Goal: Transaction & Acquisition: Purchase product/service

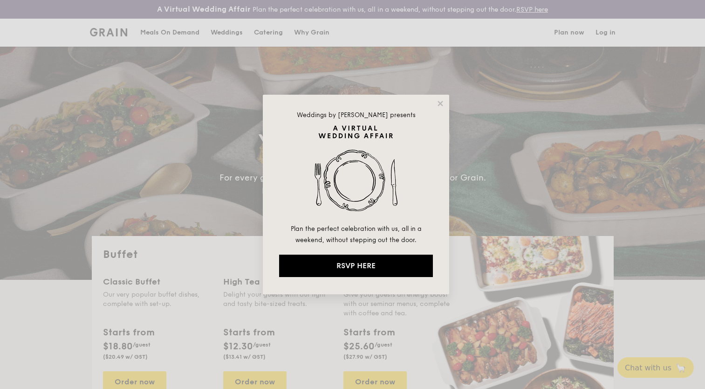
select select
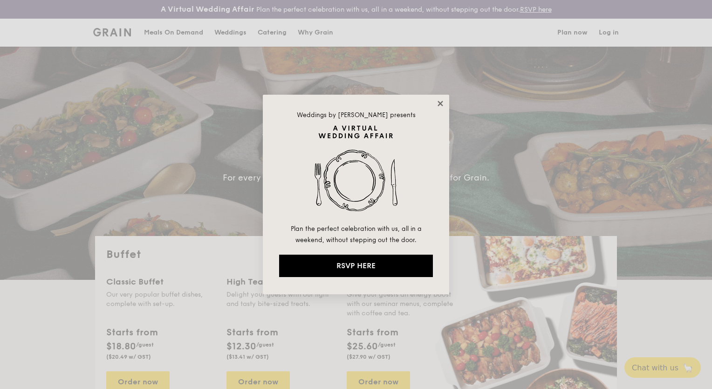
click at [442, 103] on icon at bounding box center [440, 103] width 5 height 5
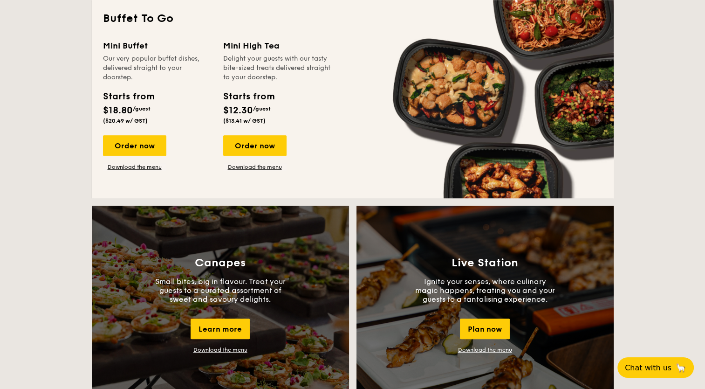
scroll to position [653, 0]
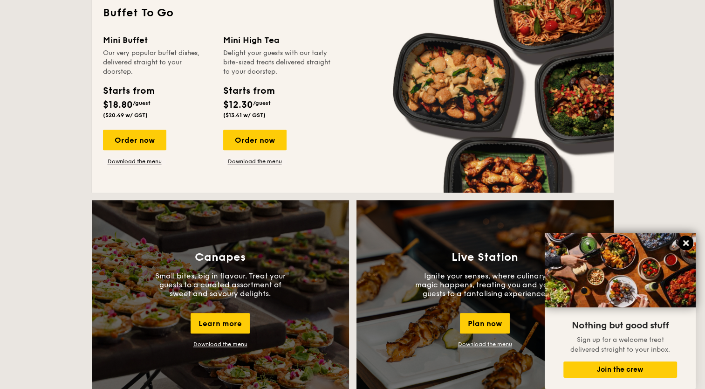
click at [684, 241] on icon at bounding box center [686, 243] width 6 height 6
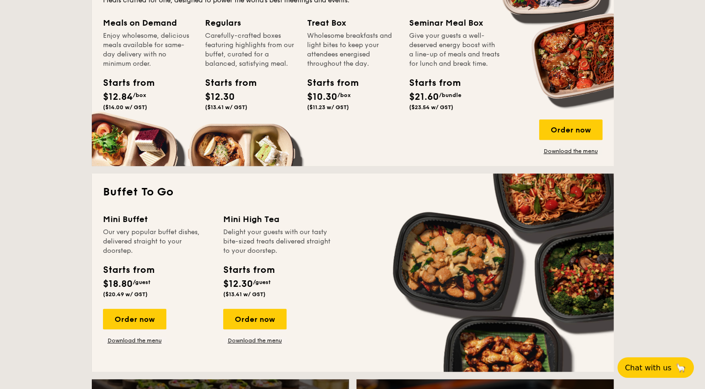
scroll to position [513, 0]
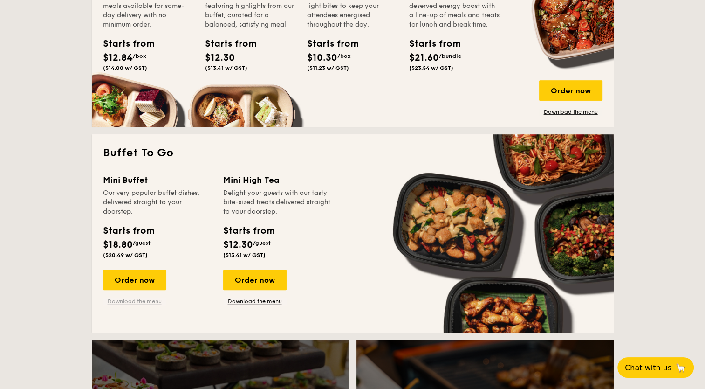
click at [137, 303] on link "Download the menu" at bounding box center [134, 300] width 63 height 7
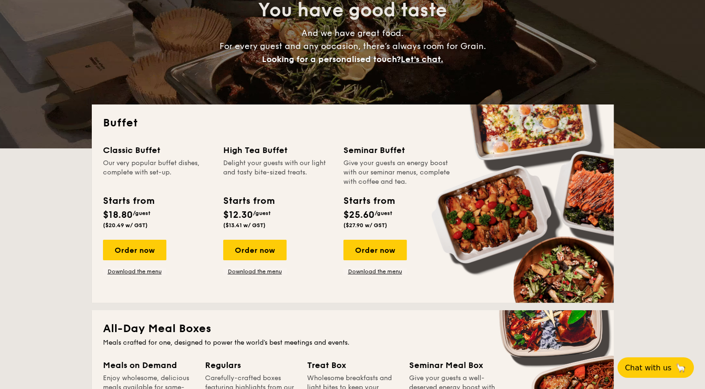
scroll to position [140, 0]
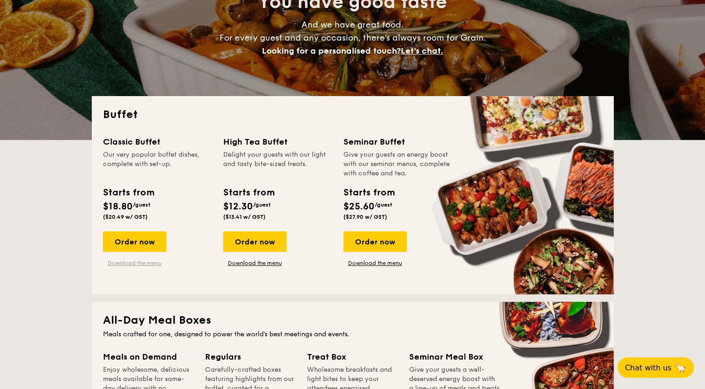
click at [145, 266] on link "Download the menu" at bounding box center [134, 262] width 63 height 7
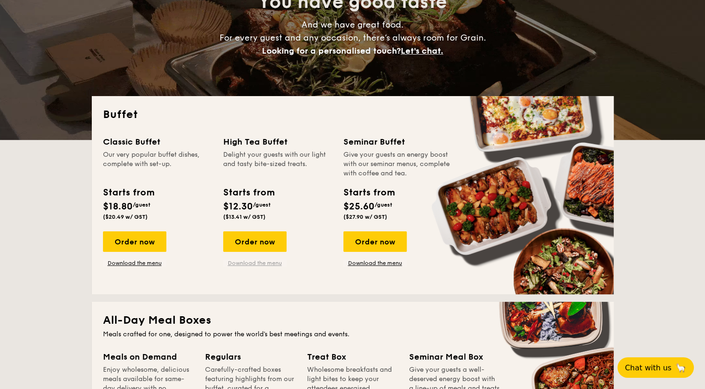
click at [252, 264] on link "Download the menu" at bounding box center [254, 262] width 63 height 7
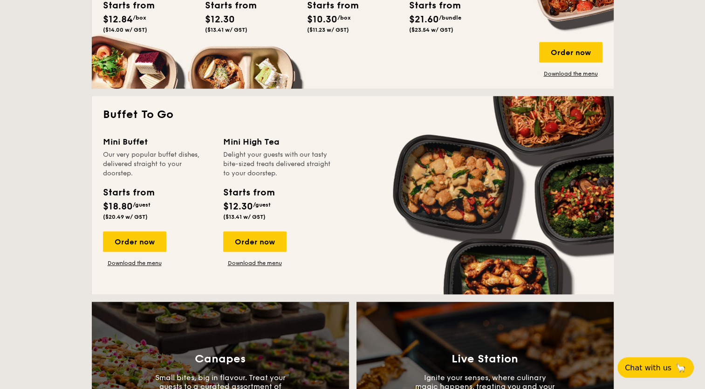
scroll to position [559, 0]
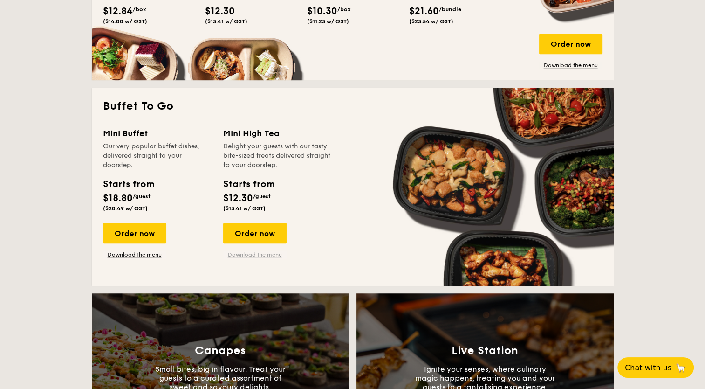
click at [263, 254] on link "Download the menu" at bounding box center [254, 254] width 63 height 7
click at [132, 233] on div "Order now" at bounding box center [134, 233] width 63 height 21
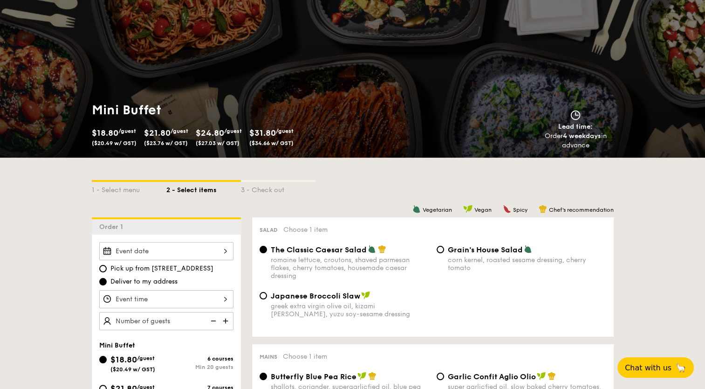
scroll to position [93, 0]
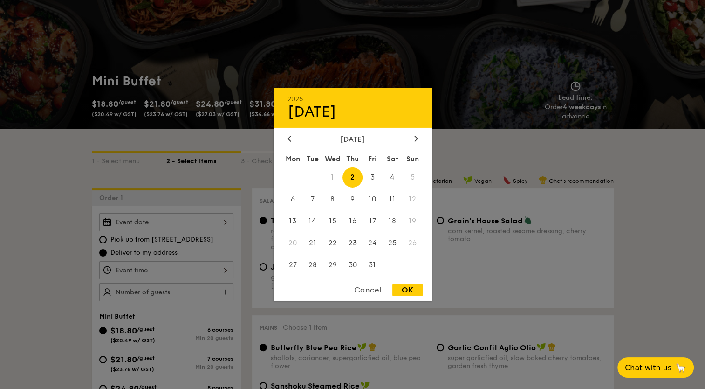
click at [226, 222] on div "2025 Oct [DATE] Tue Wed Thu Fri Sat Sun 1 2 3 4 5 6 7 8 9 10 11 12 13 14 15 16 …" at bounding box center [166, 222] width 134 height 18
click at [393, 179] on span "4" at bounding box center [393, 177] width 20 height 20
click at [407, 292] on div "OK" at bounding box center [408, 289] width 30 height 13
type input "[DATE]"
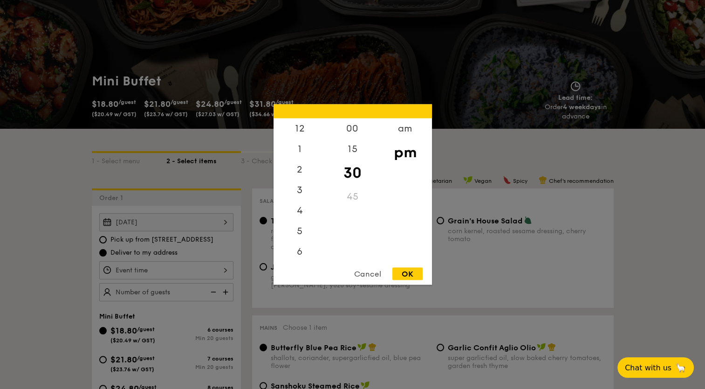
click at [228, 269] on div "12 1 2 3 4 5 6 7 8 9 10 11 00 15 30 45 am pm Cancel OK" at bounding box center [166, 270] width 134 height 18
click at [302, 190] on div "5" at bounding box center [300, 193] width 53 height 27
click at [365, 129] on div "00" at bounding box center [352, 131] width 53 height 27
click at [404, 269] on div "OK" at bounding box center [408, 274] width 30 height 13
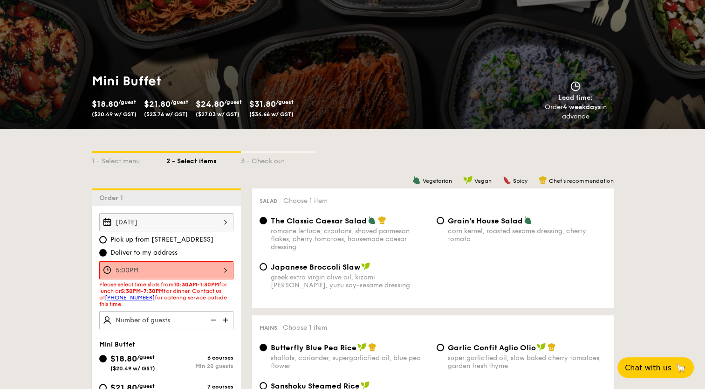
click at [224, 269] on div "5:00PM" at bounding box center [166, 270] width 134 height 18
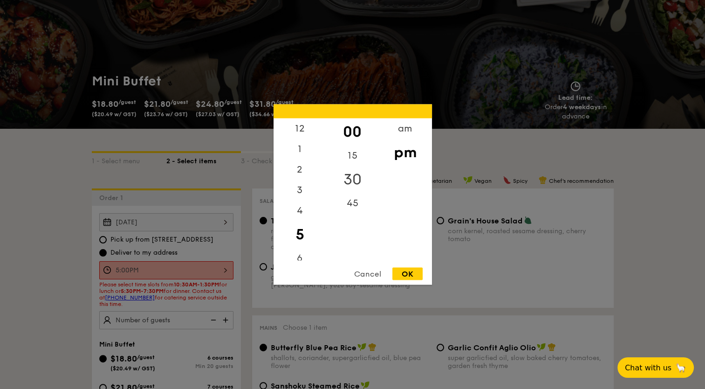
click at [359, 180] on div "30" at bounding box center [352, 179] width 53 height 27
click at [402, 269] on div "OK" at bounding box center [408, 274] width 30 height 13
type input "5:30PM"
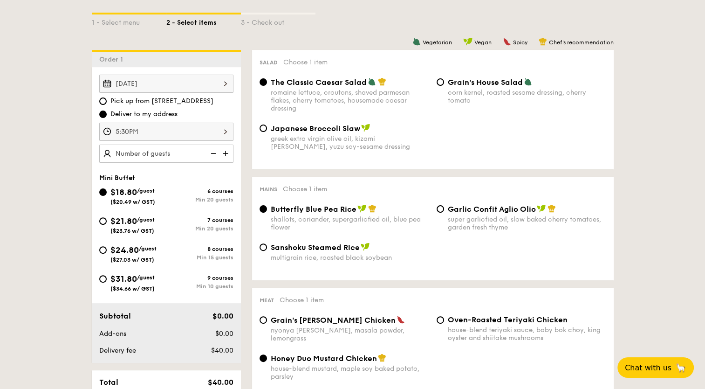
scroll to position [233, 0]
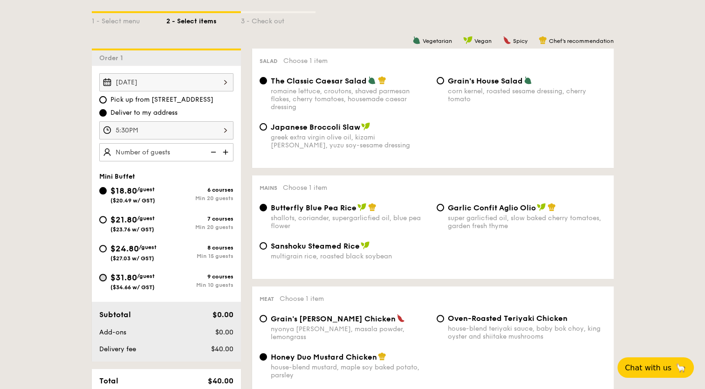
click at [102, 277] on input "$31.80 /guest ($34.66 w/ GST) 9 courses Min 10 guests" at bounding box center [102, 277] width 7 height 7
radio input "true"
radio input "false"
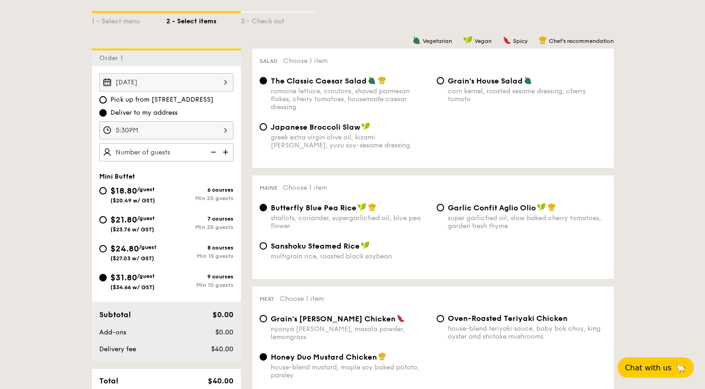
radio input "true"
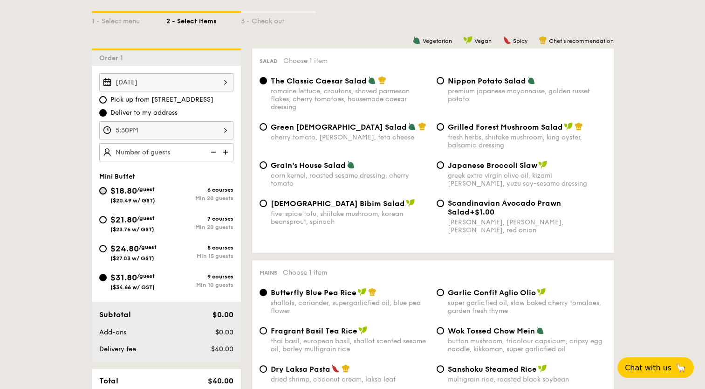
click at [99, 189] on input "$18.80 /guest ($20.49 w/ GST) 6 courses Min 20 guests" at bounding box center [102, 190] width 7 height 7
radio input "true"
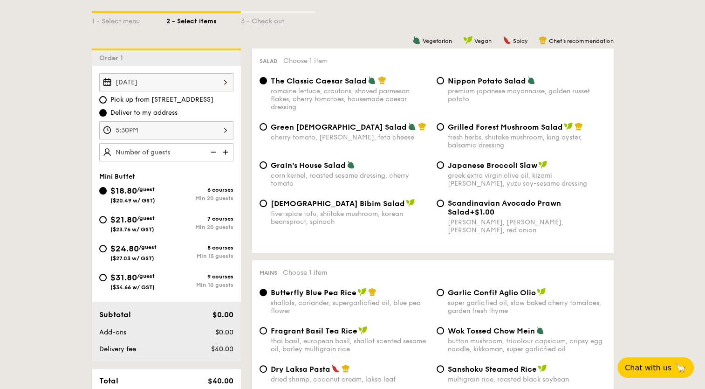
radio input "true"
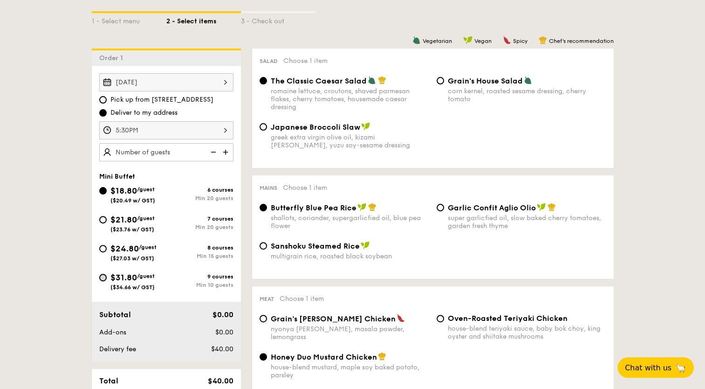
click at [104, 277] on input "$31.80 /guest ($34.66 w/ GST) 9 courses Min 10 guests" at bounding box center [102, 277] width 7 height 7
radio input "true"
radio input "false"
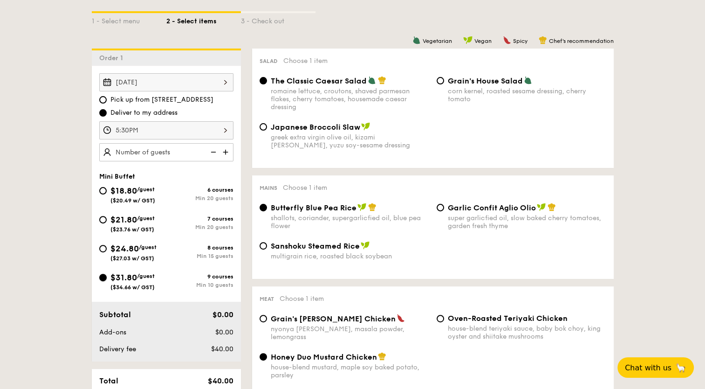
radio input "true"
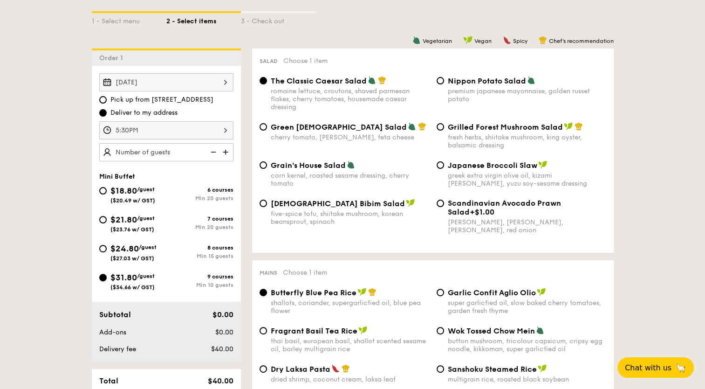
scroll to position [140, 0]
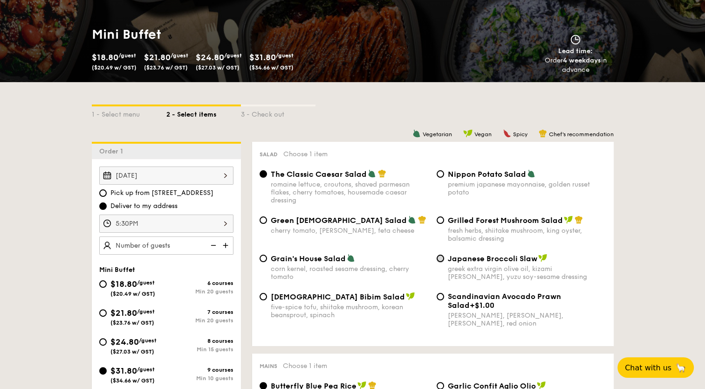
click at [443, 259] on input "Japanese Broccoli Slaw greek extra virgin olive oil, kizami nori, ginger, yuzu …" at bounding box center [440, 258] width 7 height 7
radio input "true"
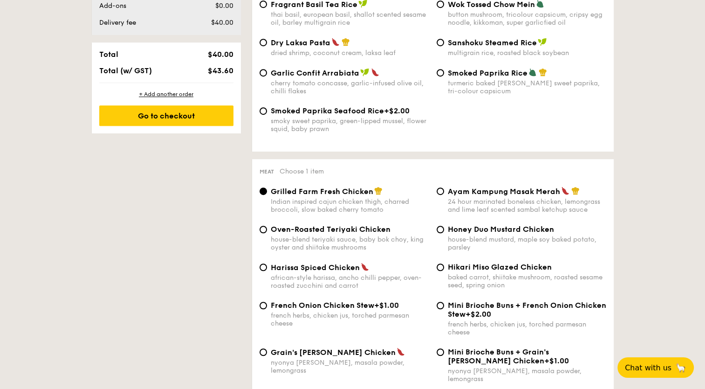
scroll to position [606, 0]
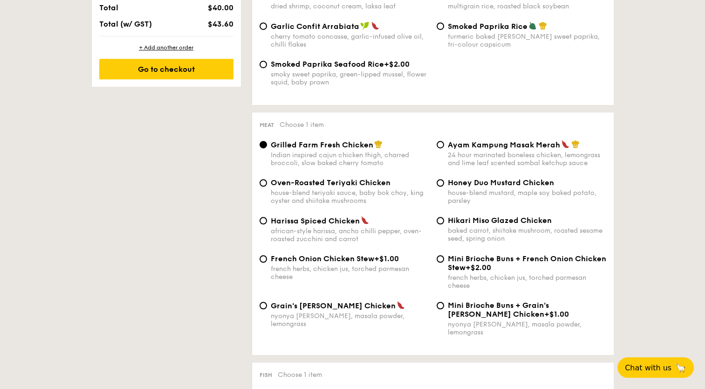
click at [297, 187] on span "Oven-Roasted Teriyaki Chicken" at bounding box center [331, 182] width 120 height 9
click at [267, 186] on input "Oven-Roasted Teriyaki Chicken house-blend teriyaki sauce, baby bok choy, king o…" at bounding box center [263, 182] width 7 height 7
radio input "true"
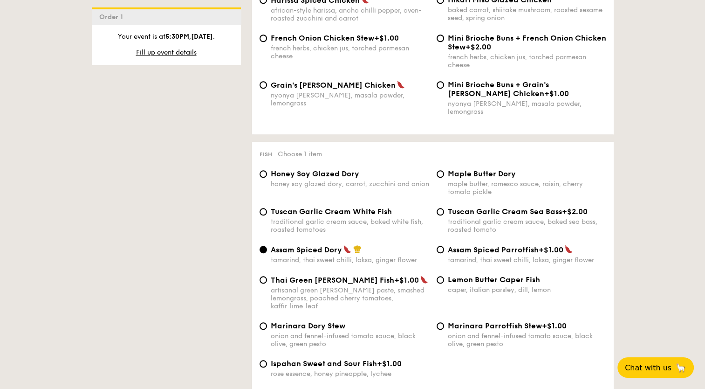
scroll to position [839, 0]
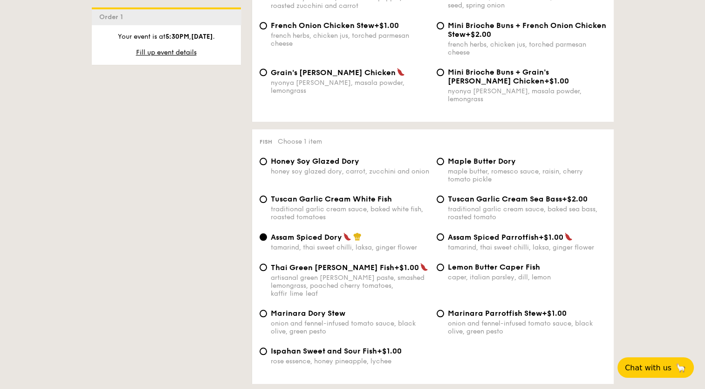
click at [289, 158] on span "Honey Soy Glazed Dory" at bounding box center [315, 161] width 89 height 9
click at [267, 158] on input "Honey Soy Glazed Dory honey soy glazed dory, carrot, zucchini and onion" at bounding box center [263, 161] width 7 height 7
radio input "true"
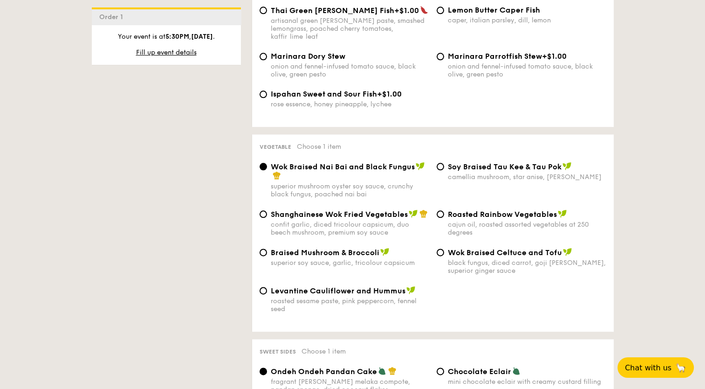
scroll to position [1072, 0]
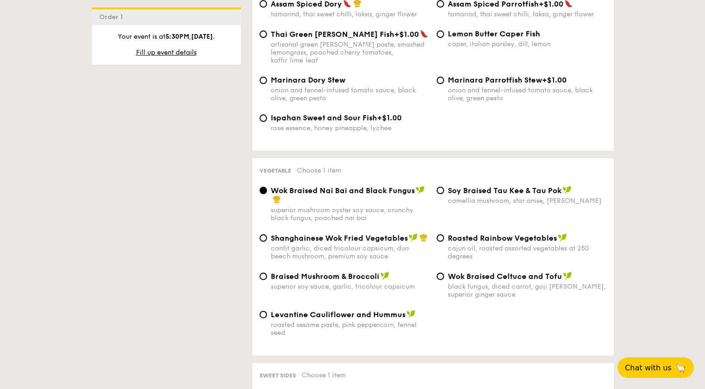
click at [286, 234] on span "Shanghainese Wok Fried Vegetables" at bounding box center [339, 238] width 137 height 9
click at [267, 234] on input "Shanghainese Wok Fried Vegetables confit garlic, diced tricolour capsicum, duo …" at bounding box center [263, 237] width 7 height 7
radio input "true"
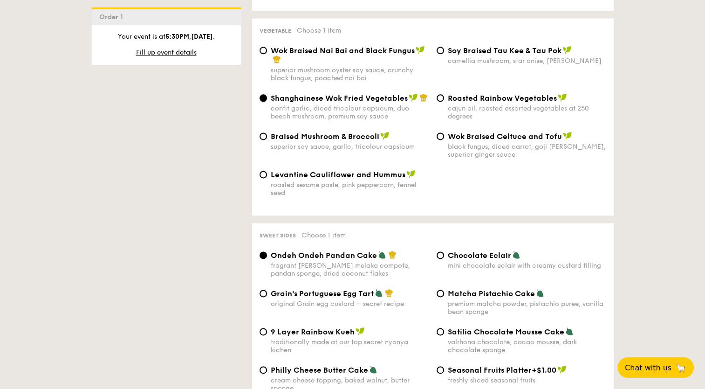
scroll to position [1259, 0]
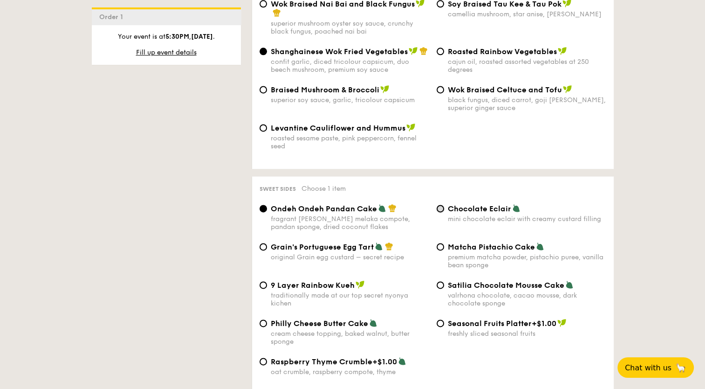
click at [442, 205] on input "Chocolate Eclair mini chocolate eclair with creamy custard filling" at bounding box center [440, 208] width 7 height 7
radio input "true"
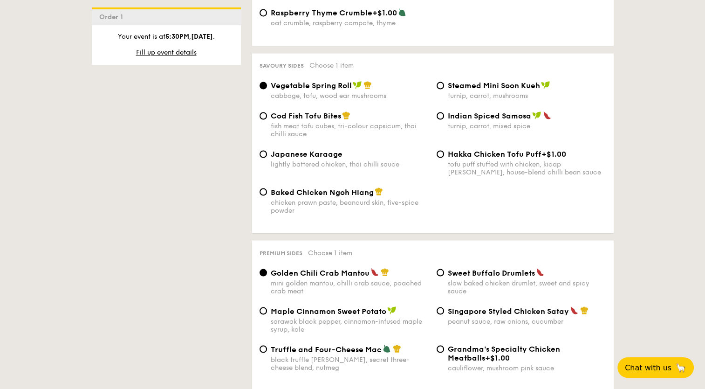
scroll to position [1632, 0]
